Goal: Task Accomplishment & Management: Manage account settings

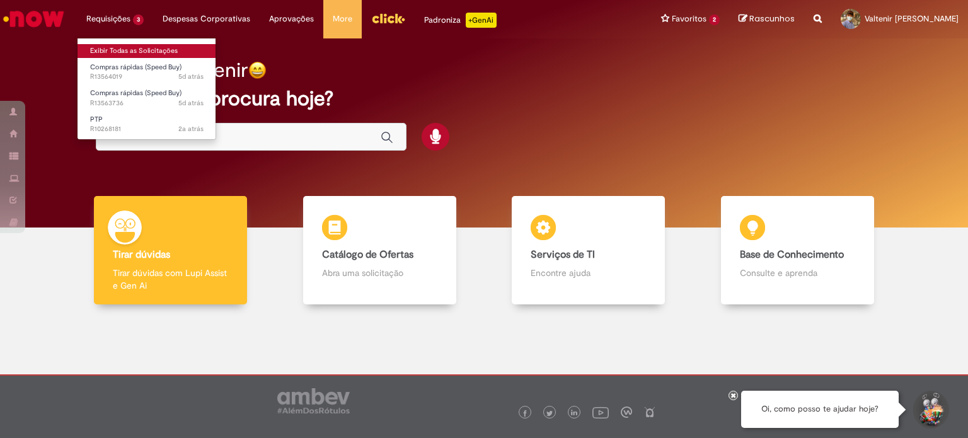
click at [148, 52] on link "Exibir Todas as Solicitações" at bounding box center [147, 51] width 139 height 14
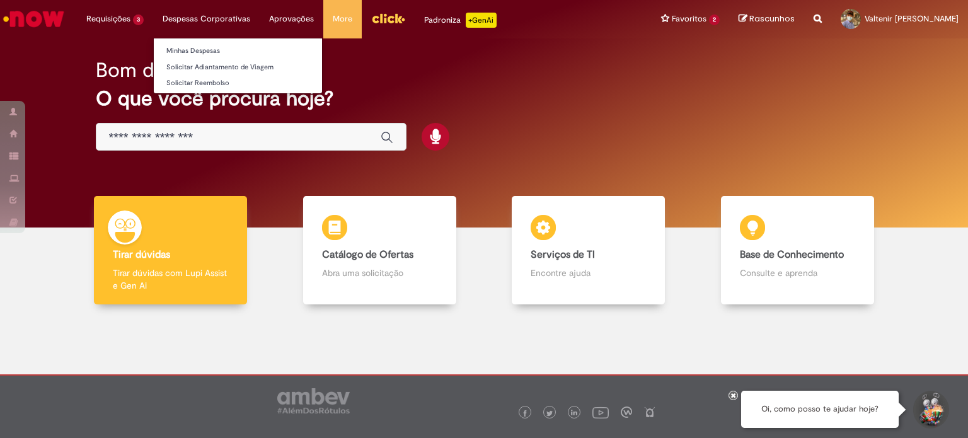
click at [213, 6] on li "Despesas Corporativas Minhas Despesas Solicitar Adiantamento de Viagem Solicita…" at bounding box center [206, 19] width 107 height 38
click at [207, 16] on li "Despesas Corporativas Minhas Despesas Solicitar Adiantamento de Viagem Solicita…" at bounding box center [206, 19] width 107 height 38
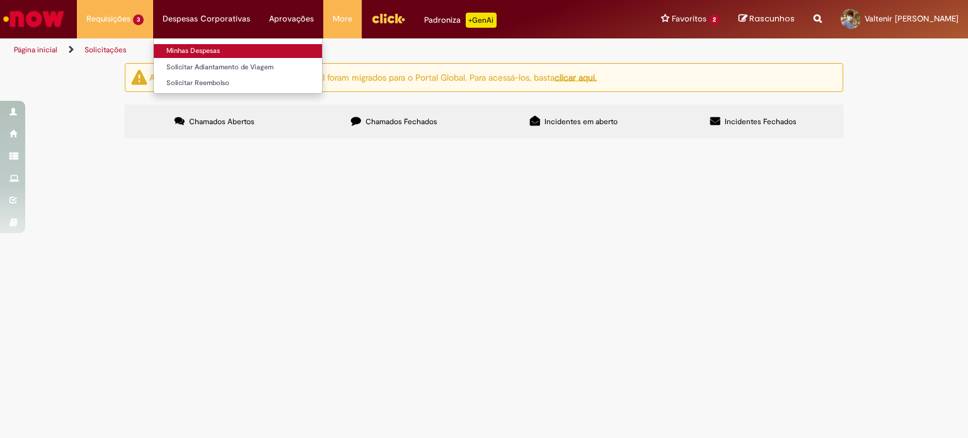
click at [202, 45] on link "Minhas Despesas" at bounding box center [238, 51] width 168 height 14
click at [192, 50] on link "Minhas Despesas" at bounding box center [238, 51] width 168 height 14
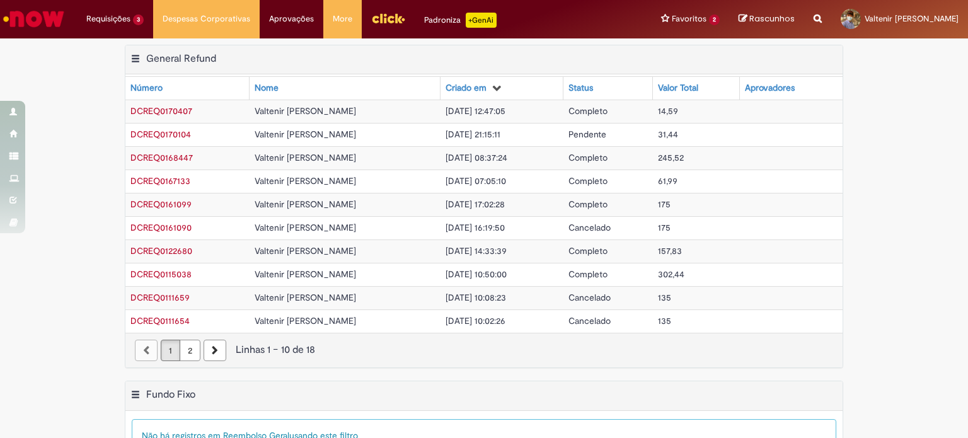
click at [904, 178] on div "Exportar como PDF Exportar como Excel Exportar como CSV General Refund Tabela -…" at bounding box center [484, 213] width 968 height 336
click at [689, 103] on td "14,59" at bounding box center [697, 111] width 88 height 23
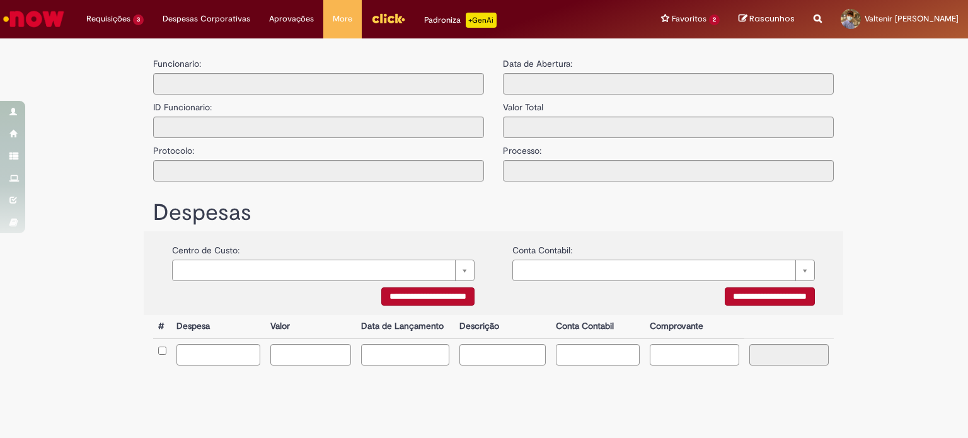
type input "**********"
click at [159, 112] on label "ID Funcionario:" at bounding box center [182, 104] width 59 height 19
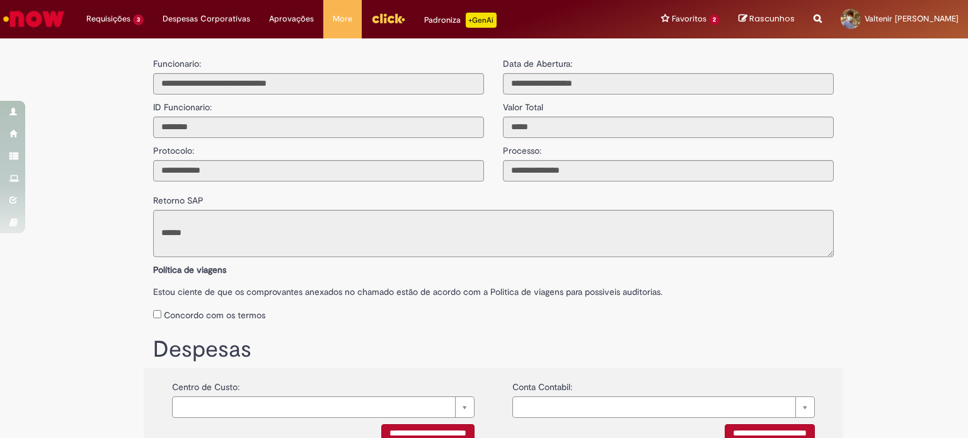
scroll to position [12, 0]
